Goal: Transaction & Acquisition: Purchase product/service

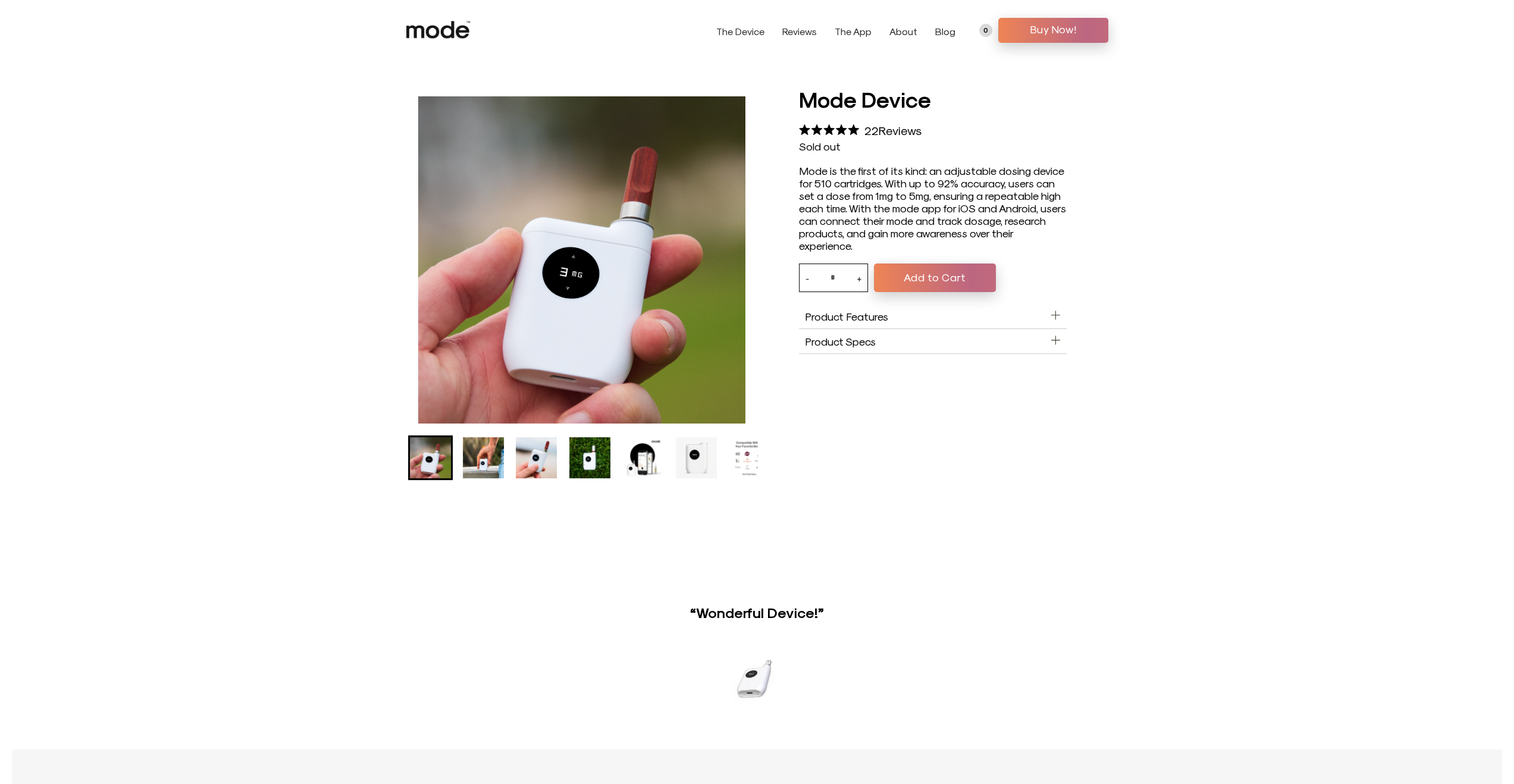
click at [949, 281] on button "Add to Cart" at bounding box center [934, 278] width 122 height 29
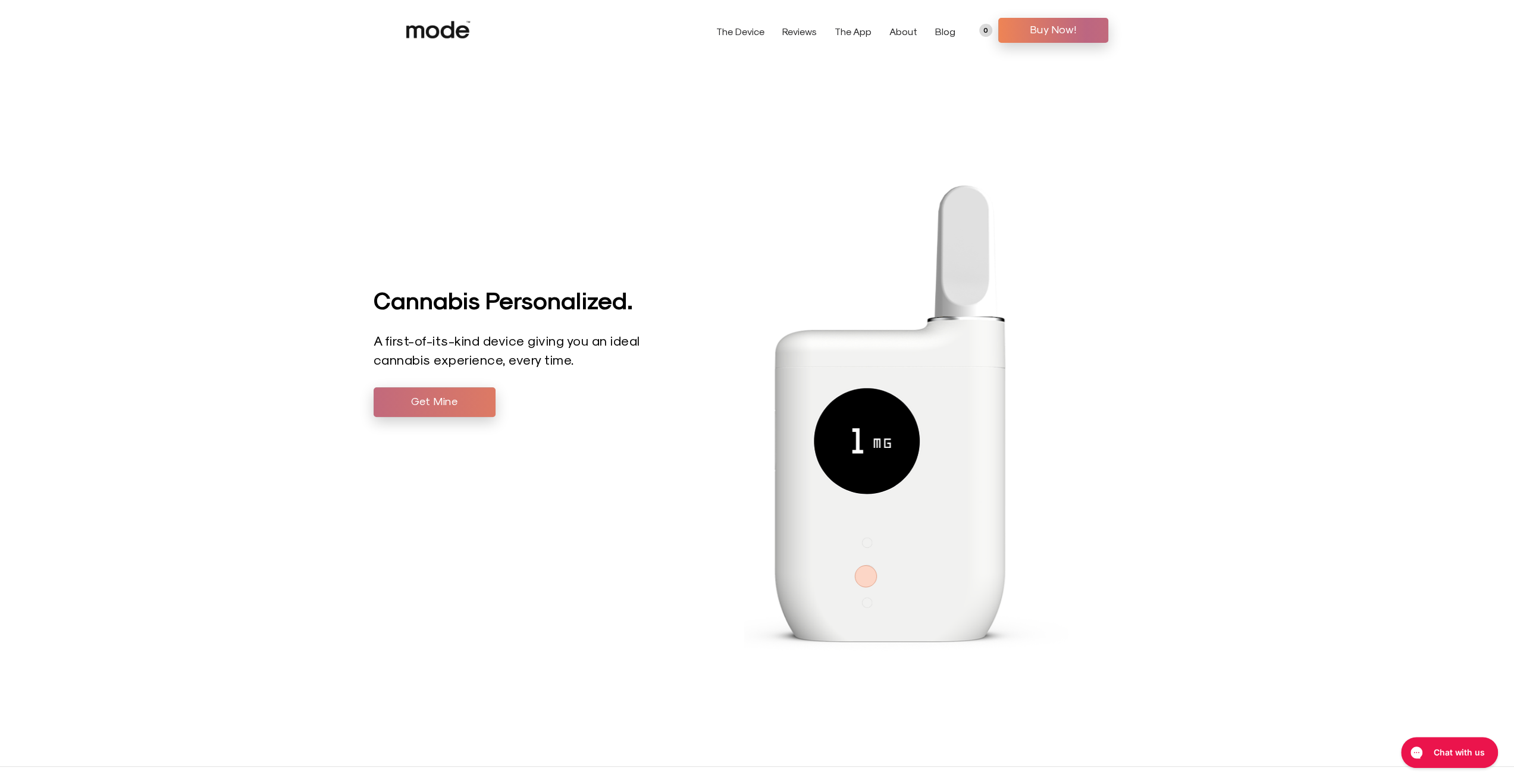
click at [414, 404] on span "Get Mine" at bounding box center [435, 400] width 104 height 18
